Goal: Find contact information: Find contact information

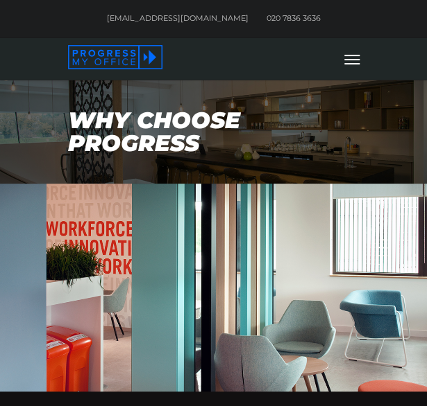
click at [354, 58] on span at bounding box center [351, 59] width 15 height 14
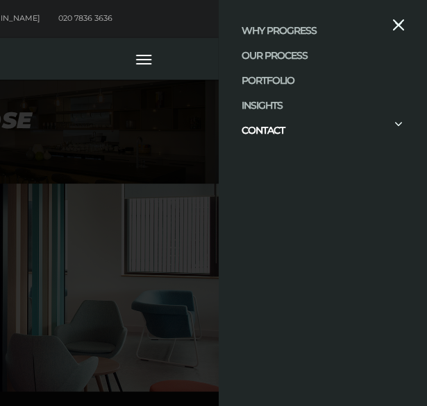
click at [278, 129] on link "CONTACT" at bounding box center [262, 130] width 43 height 12
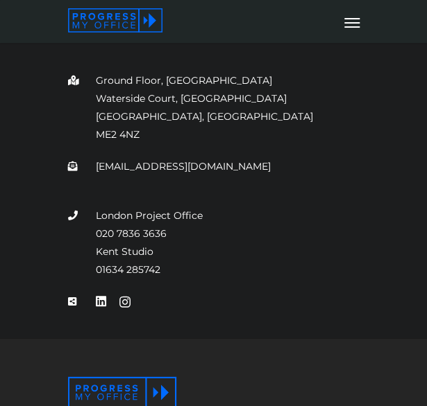
scroll to position [694, 0]
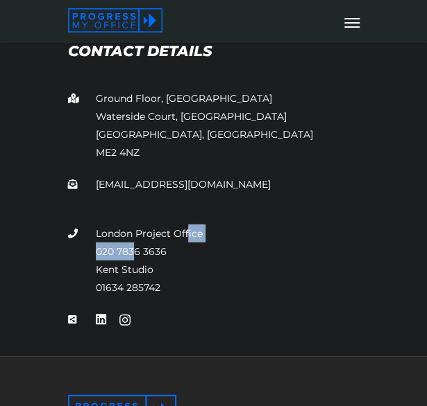
drag, startPoint x: 186, startPoint y: 239, endPoint x: 135, endPoint y: 246, distance: 51.8
click at [135, 246] on p "London Project Office 020 7836 3636 Kent Studio 01634 285742" at bounding box center [213, 261] width 291 height 72
click at [178, 246] on p "London Project Office 020 7836 3636 Kent Studio 01634 285742" at bounding box center [213, 261] width 291 height 72
drag, startPoint x: 175, startPoint y: 256, endPoint x: 94, endPoint y: 253, distance: 80.5
click at [94, 253] on p "London Project Office 020 7836 3636 Kent Studio 01634 285742" at bounding box center [213, 261] width 291 height 72
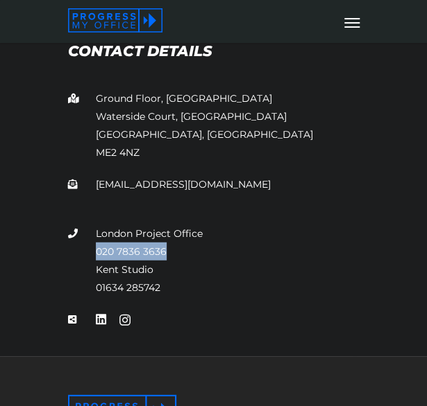
copy link "020 7836 3636"
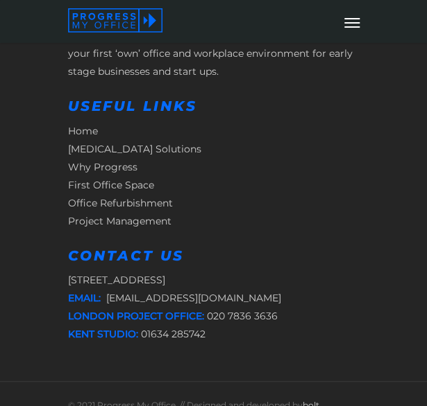
scroll to position [1162, 0]
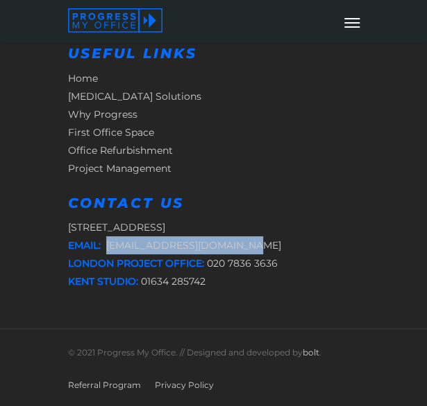
drag, startPoint x: 215, startPoint y: 246, endPoint x: 106, endPoint y: 250, distance: 109.0
click at [106, 250] on p "Taunton House, Kent, ME2 4NZ Email: info@progressmyoffice.com London project of…" at bounding box center [213, 254] width 291 height 72
copy link "[EMAIL_ADDRESS][DOMAIN_NAME]"
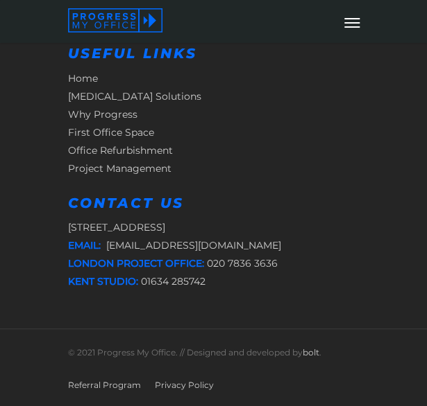
click at [393, 215] on div "Progress My Office are experts in the design and delivery of your first ‘own’ o…" at bounding box center [213, 108] width 427 height 440
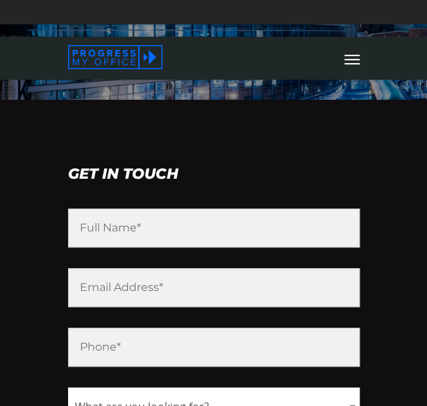
scroll to position [0, 0]
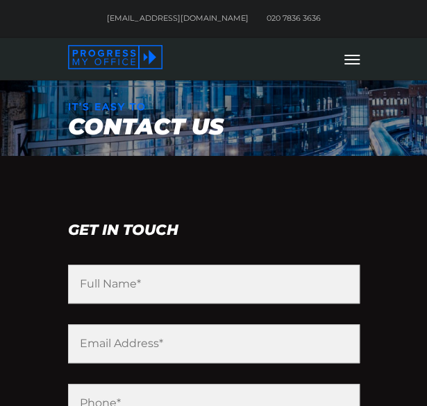
click at [356, 60] on icon at bounding box center [351, 59] width 15 height 1
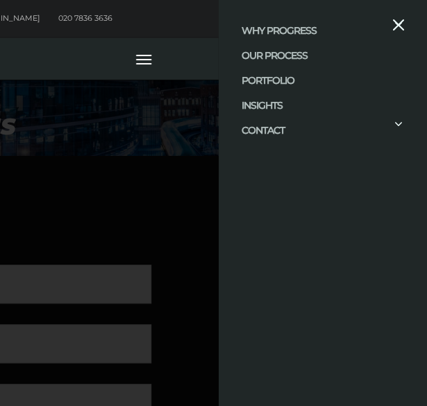
click at [285, 37] on li "WHY PROGRESS ABOUT US CORPORATE SOCIAL RESPONSIBILITY" at bounding box center [322, 30] width 162 height 25
click at [293, 26] on link "WHY PROGRESS" at bounding box center [278, 30] width 75 height 12
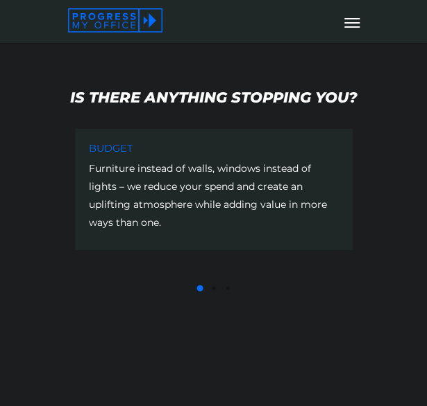
scroll to position [971, 0]
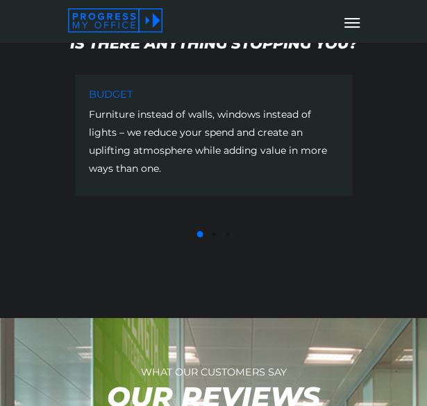
click at [118, 24] on icon at bounding box center [115, 20] width 95 height 24
